Goal: Transaction & Acquisition: Purchase product/service

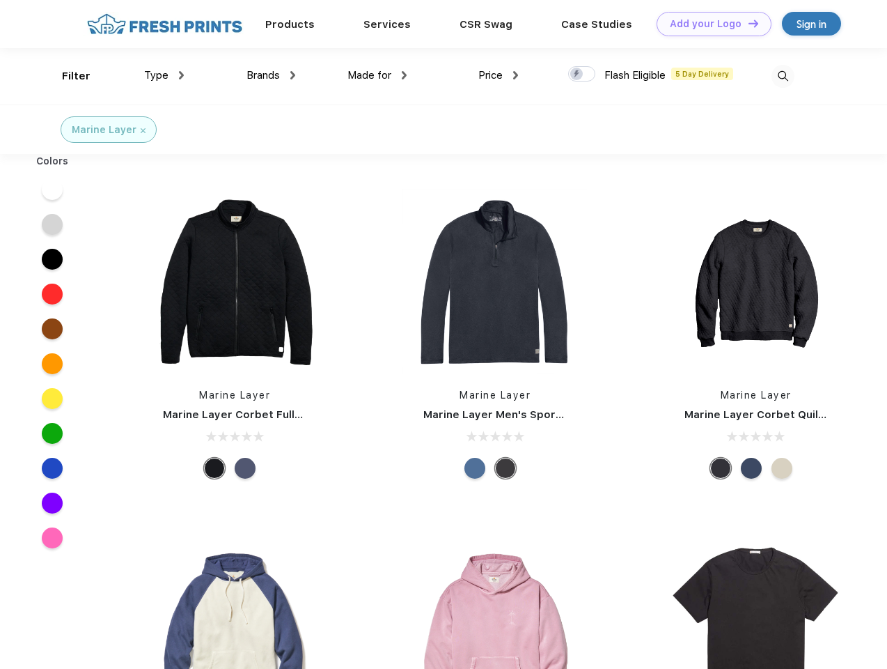
click at [709, 24] on link "Add your Logo Design Tool" at bounding box center [714, 24] width 115 height 24
click at [0, 0] on div "Design Tool" at bounding box center [0, 0] width 0 height 0
click at [747, 23] on link "Add your Logo Design Tool" at bounding box center [714, 24] width 115 height 24
click at [67, 76] on div "Filter" at bounding box center [76, 76] width 29 height 16
click at [164, 75] on span "Type" at bounding box center [156, 75] width 24 height 13
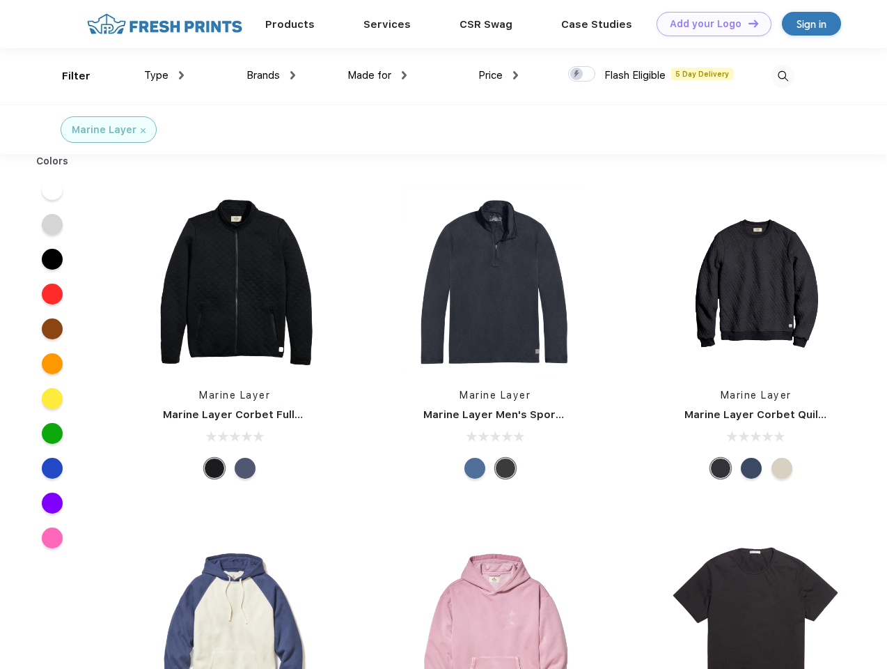
click at [271, 75] on span "Brands" at bounding box center [263, 75] width 33 height 13
click at [377, 75] on span "Made for" at bounding box center [370, 75] width 44 height 13
click at [499, 75] on span "Price" at bounding box center [490, 75] width 24 height 13
click at [582, 75] on div at bounding box center [581, 73] width 27 height 15
click at [577, 75] on input "checkbox" at bounding box center [572, 69] width 9 height 9
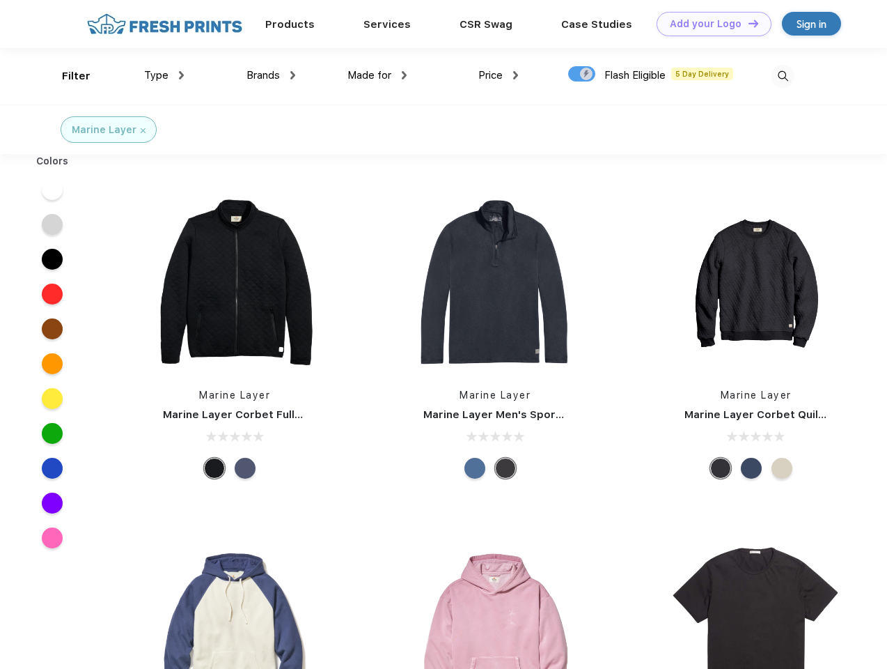
click at [783, 76] on img at bounding box center [783, 76] width 23 height 23
